Goal: Book appointment/travel/reservation

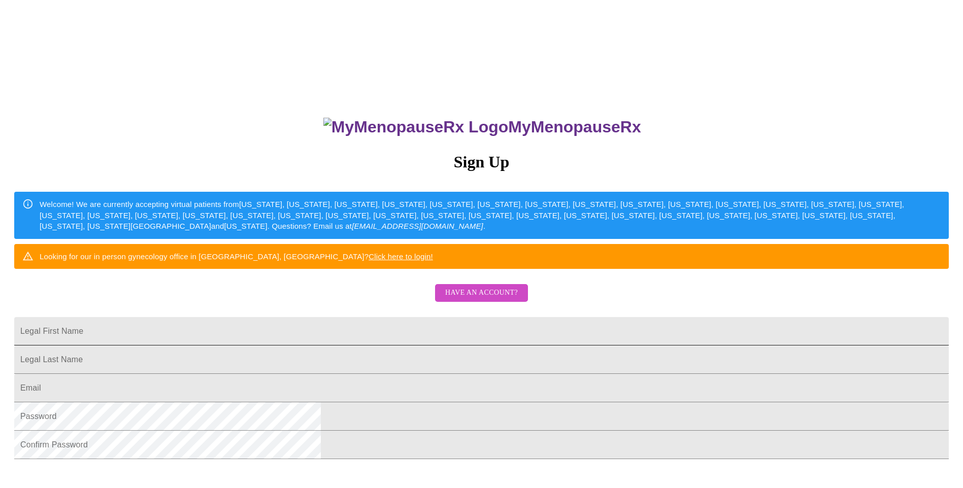
click at [353, 346] on input "Legal First Name" at bounding box center [481, 331] width 934 height 28
click at [470, 299] on span "Have an account?" at bounding box center [481, 293] width 73 height 13
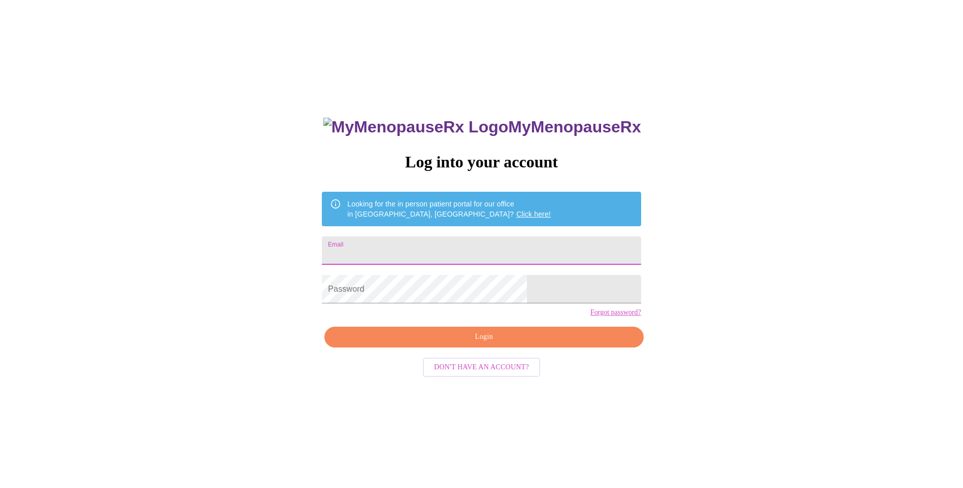
click at [443, 247] on input "Email" at bounding box center [481, 251] width 319 height 28
type input "[EMAIL_ADDRESS][DOMAIN_NAME]"
click at [511, 344] on span "Login" at bounding box center [483, 337] width 295 height 13
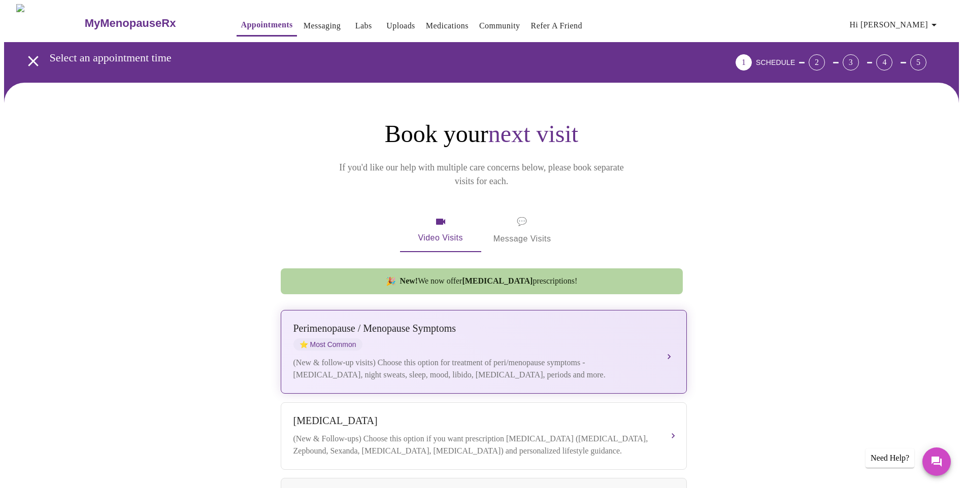
click at [390, 341] on div "[MEDICAL_DATA] / Menopause Symptoms ⭐ Most Common (New & follow-up visits) Choo…" at bounding box center [483, 352] width 381 height 58
